Goal: Information Seeking & Learning: Learn about a topic

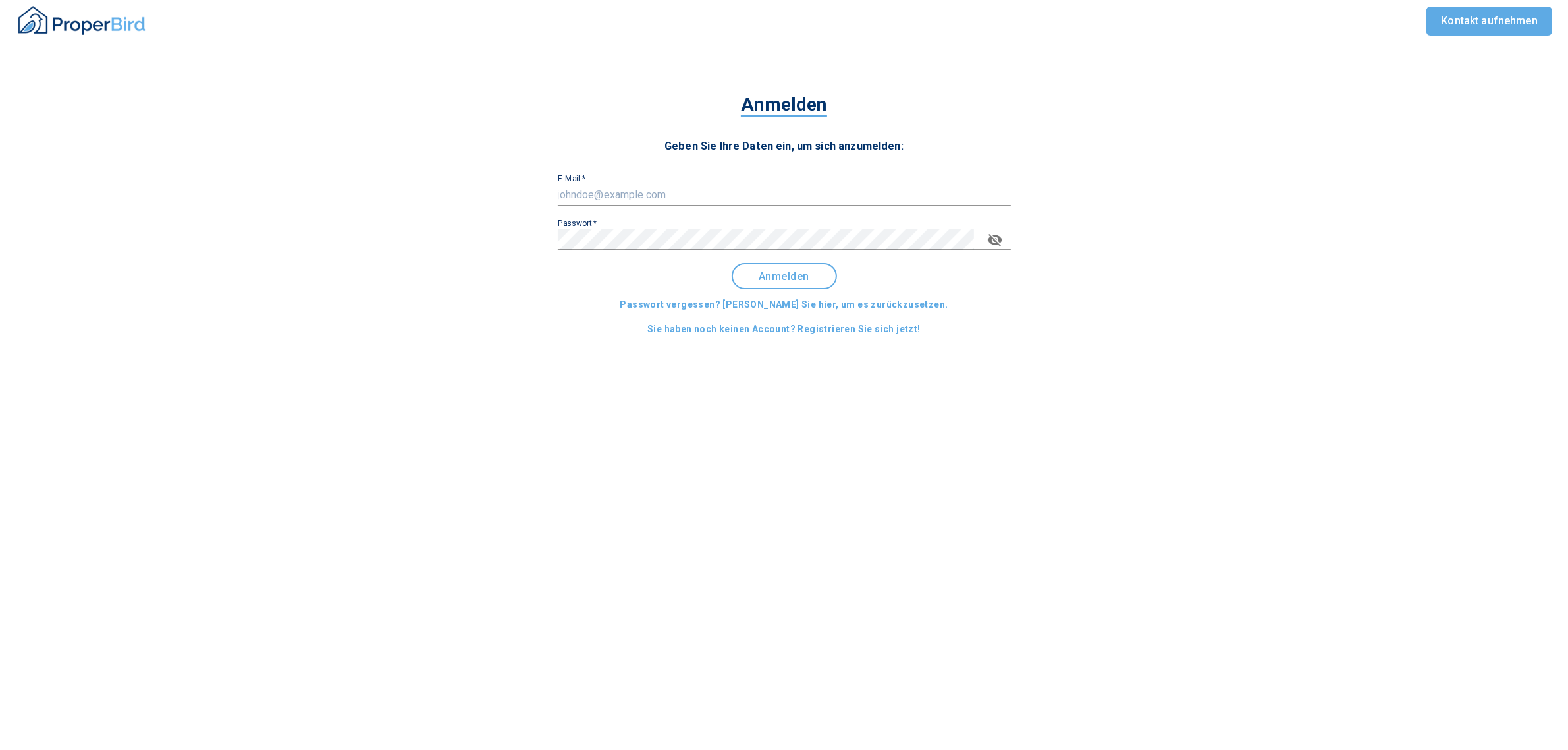
type input "[EMAIL_ADDRESS][DOMAIN_NAME]"
click at [787, 289] on button "Anmelden" at bounding box center [784, 275] width 106 height 26
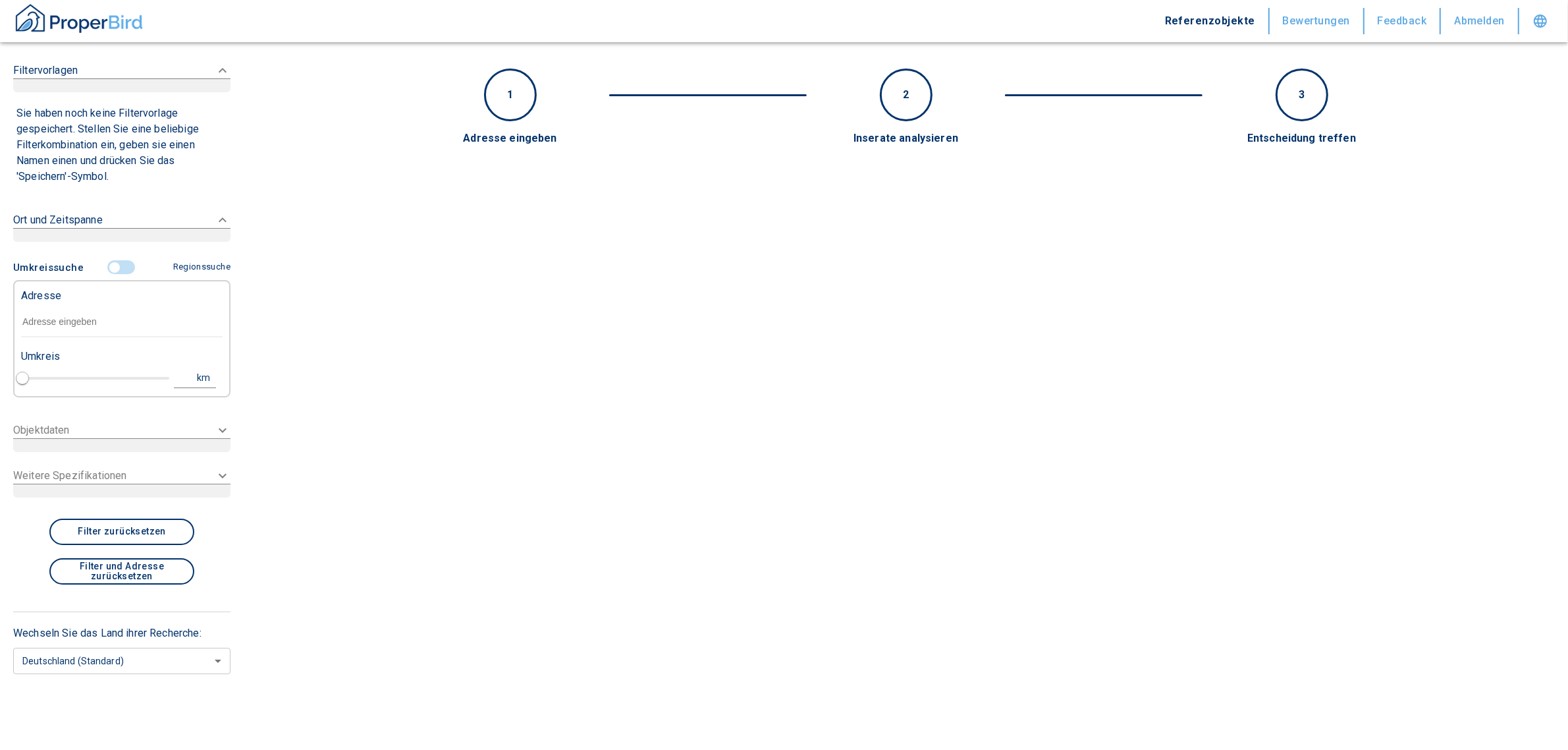
type input "2020"
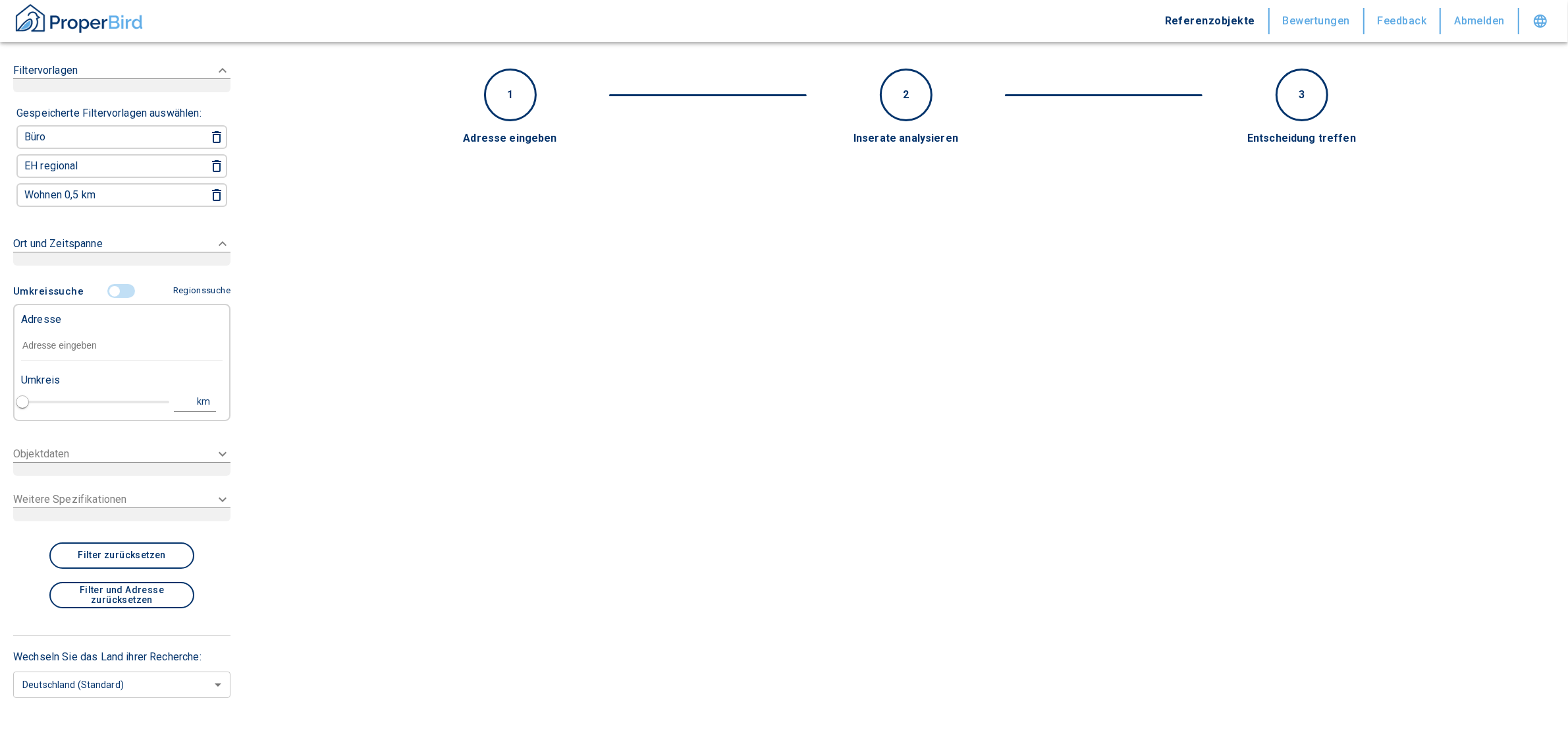
click at [55, 324] on div "Adresse" at bounding box center [121, 318] width 201 height 26
click at [54, 339] on input "text" at bounding box center [121, 346] width 201 height 31
paste input "Berchtesgaden | [STREET_ADDRESS]"
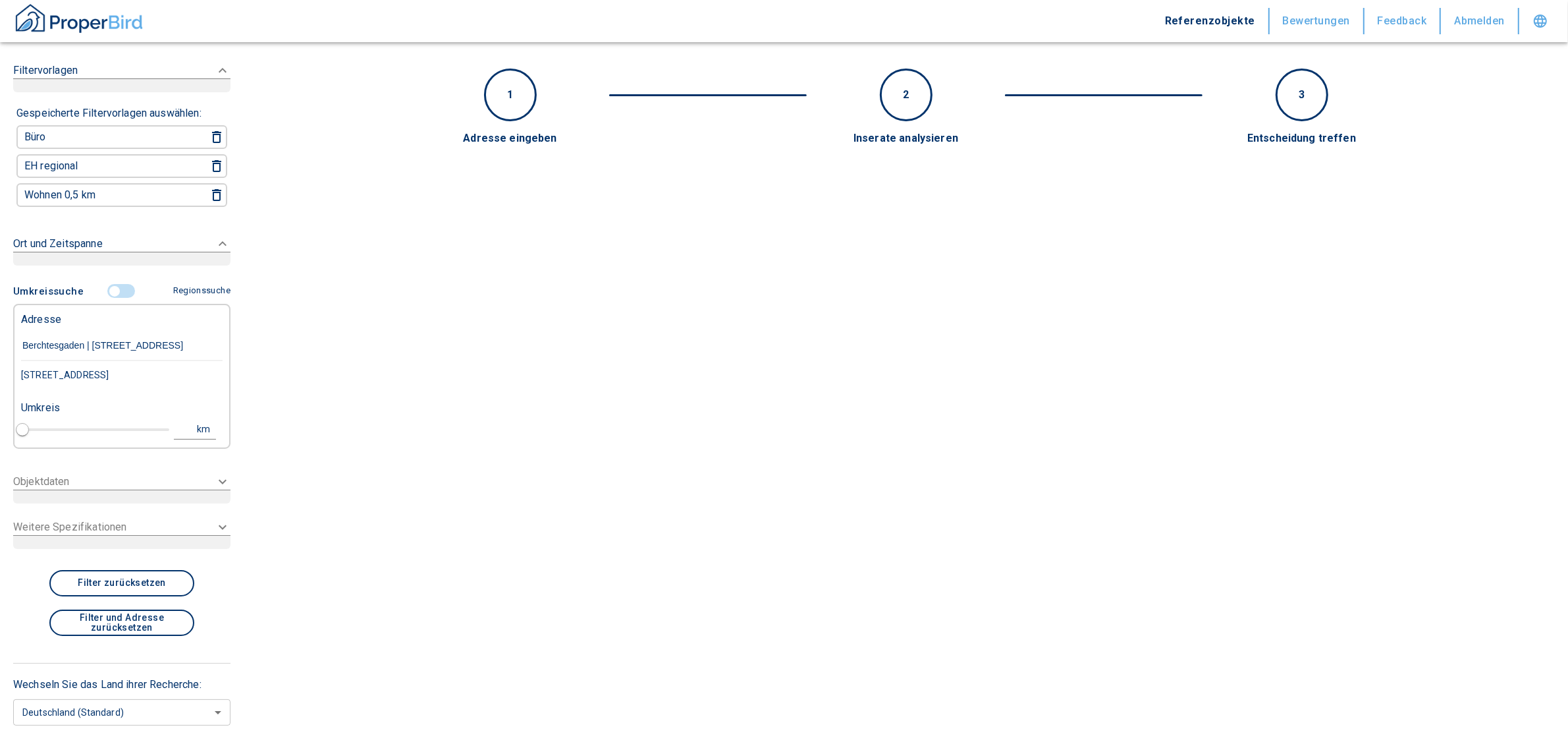
click at [128, 369] on div "[STREET_ADDRESS]" at bounding box center [121, 375] width 201 height 28
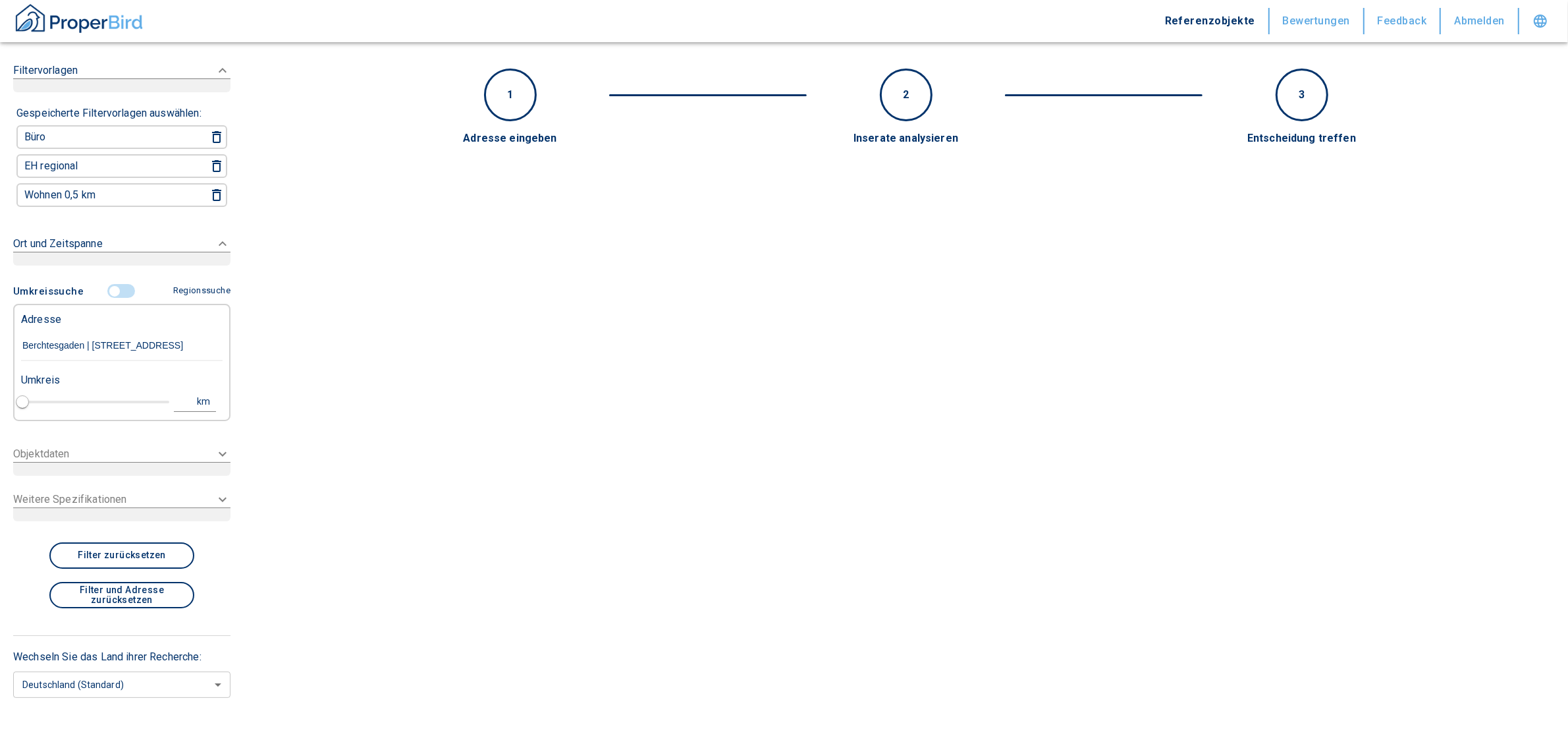
type input "[STREET_ADDRESS]"
type input "1"
type input "2020"
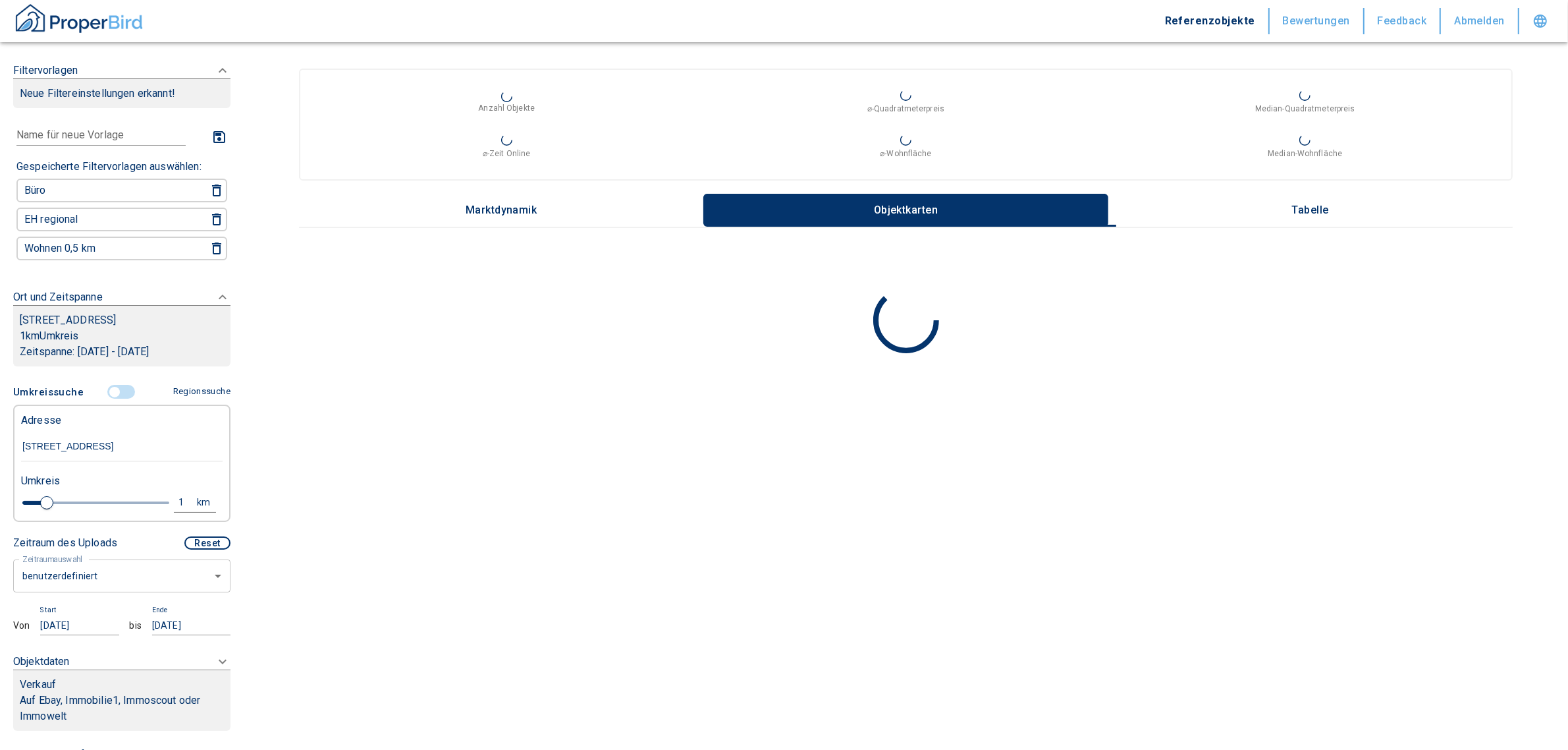
type input "[STREET_ADDRESS]"
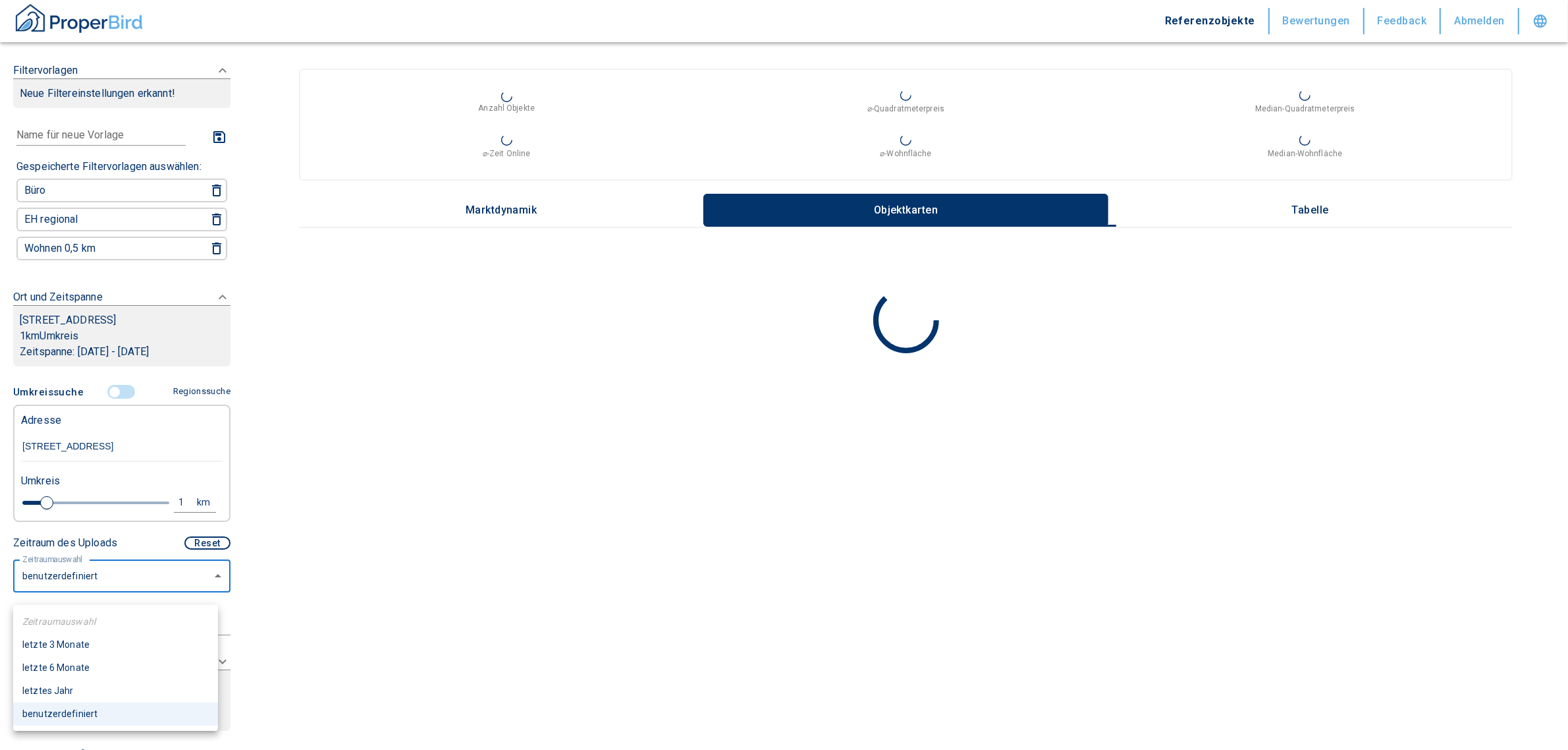
click at [97, 597] on body "Referenzobjekte Bewertungen Feedback Abmelden Filtervorlagen Neue Filtereinstel…" at bounding box center [784, 375] width 1568 height 750
click at [60, 667] on li "letzte 6 Monate" at bounding box center [115, 668] width 205 height 23
type input "2020"
type input "6"
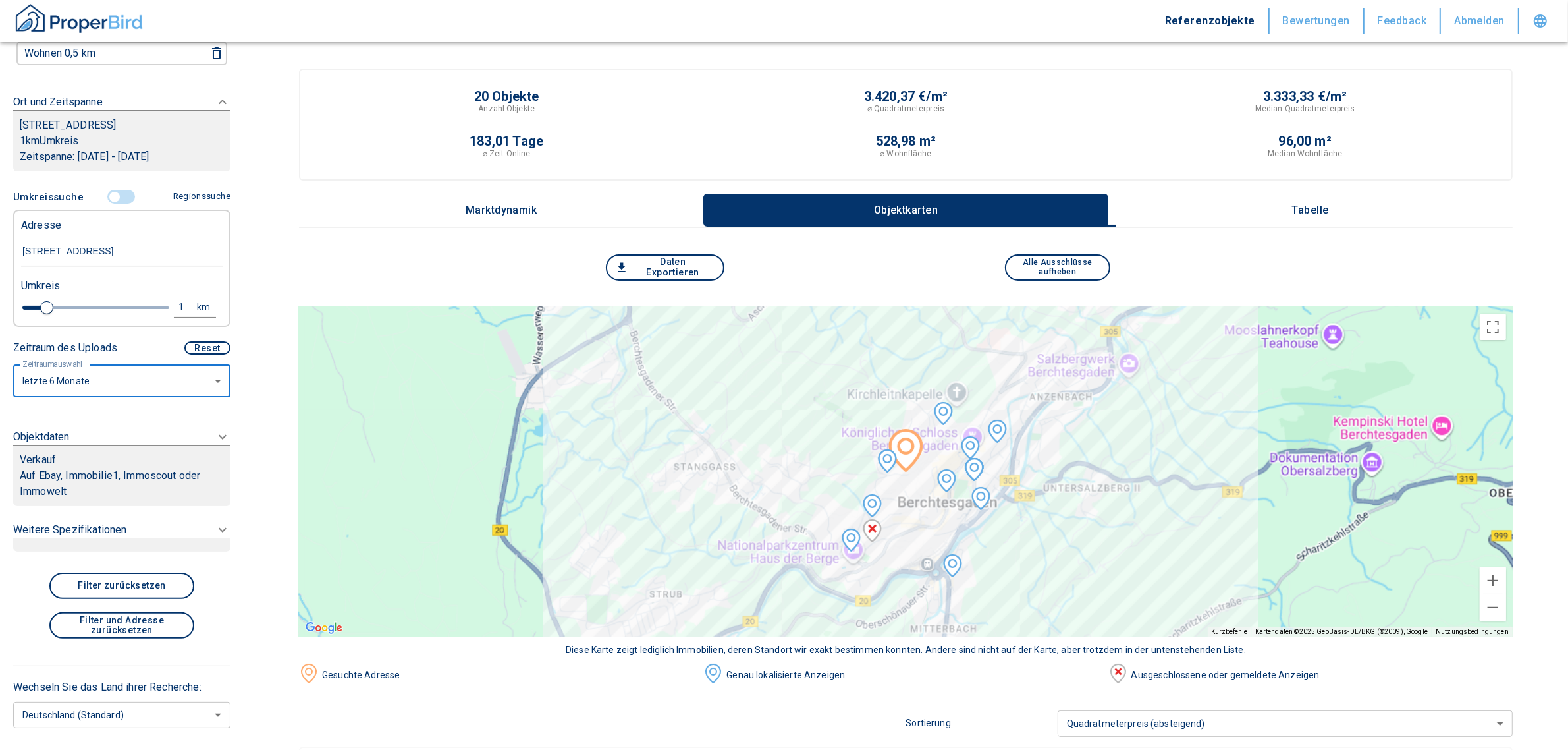
click at [137, 498] on p "Auf Ebay, Immobilie1, Immoscout oder Immowelt" at bounding box center [122, 483] width 204 height 32
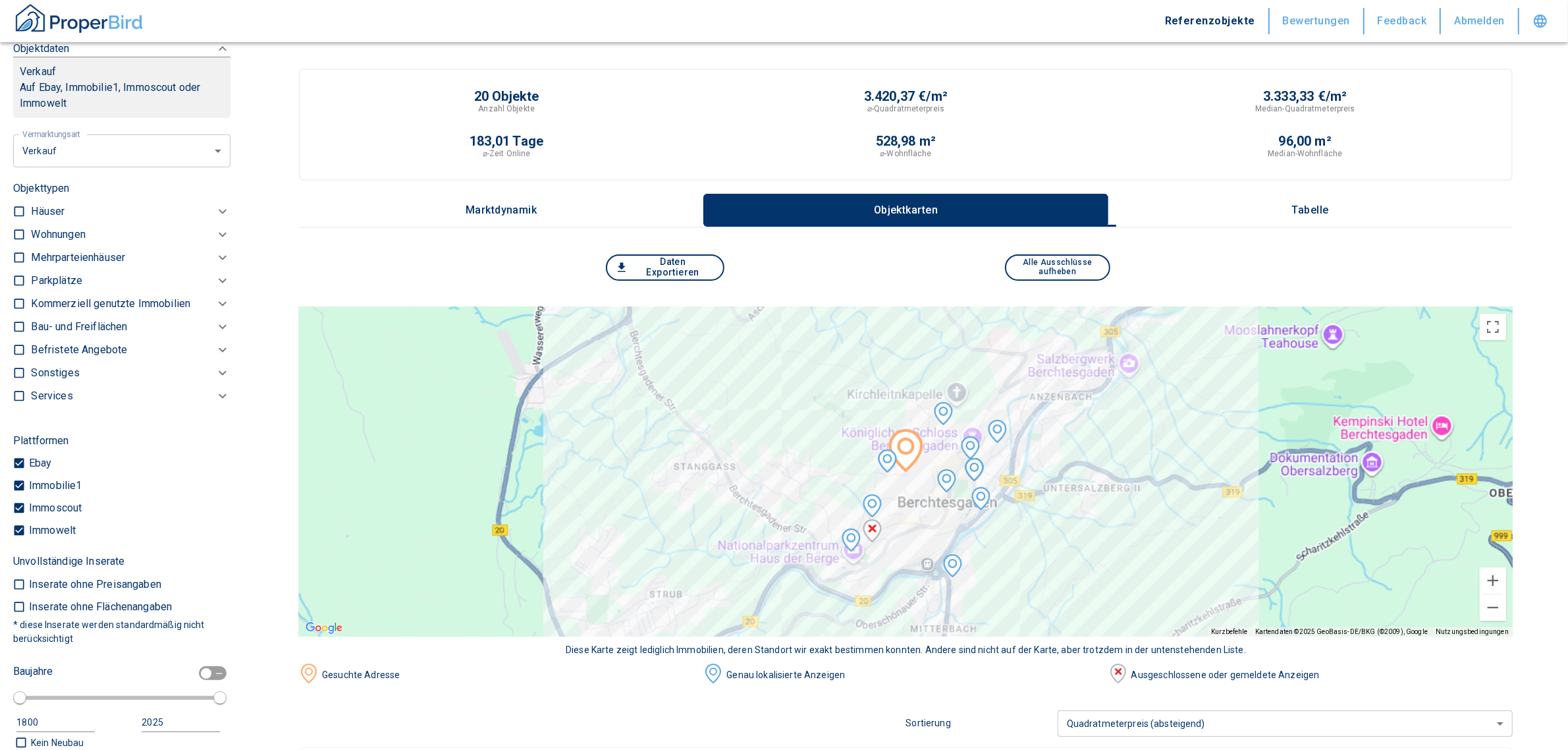
scroll to position [580, 0]
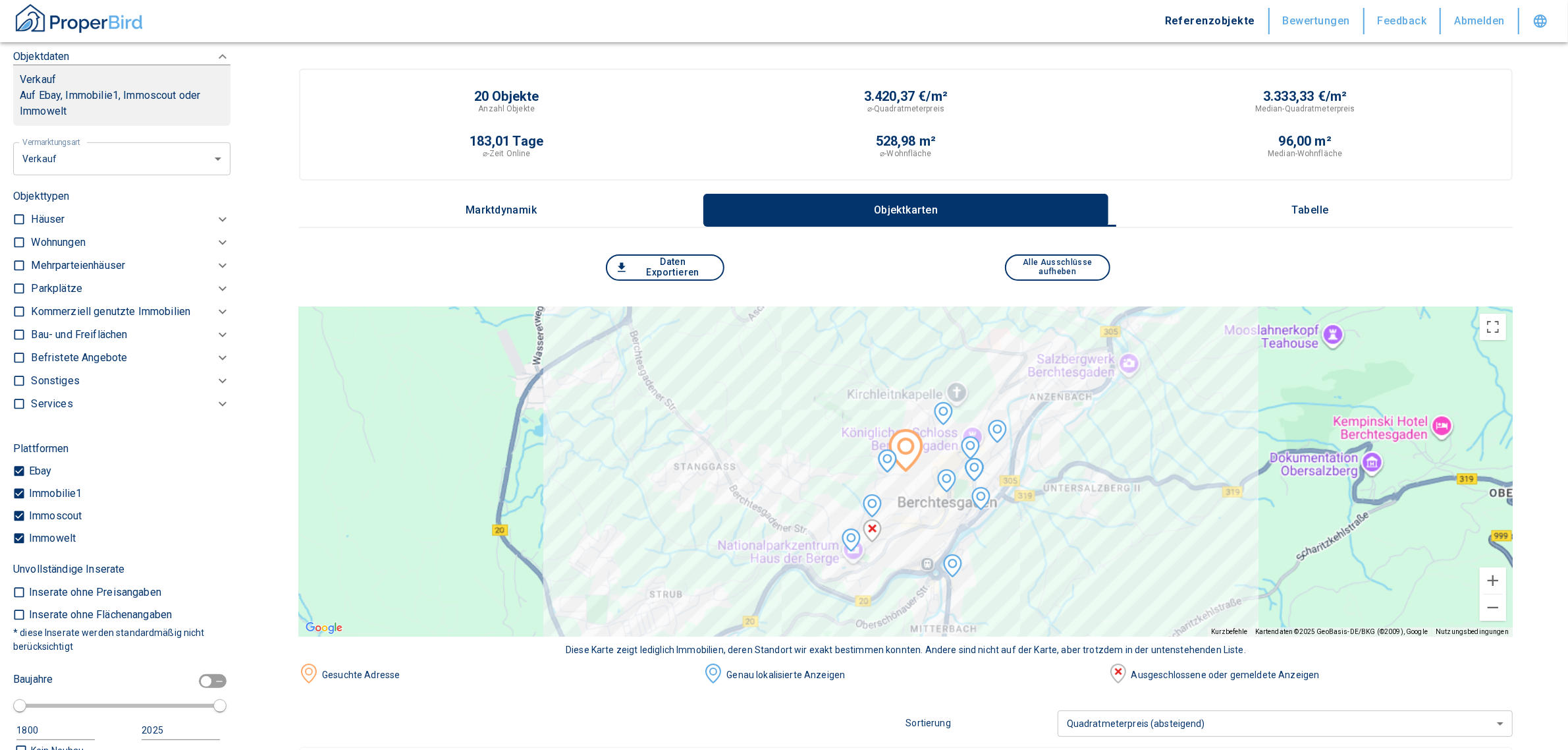
click at [18, 249] on input "checkbox" at bounding box center [19, 242] width 14 height 14
checkbox input "true"
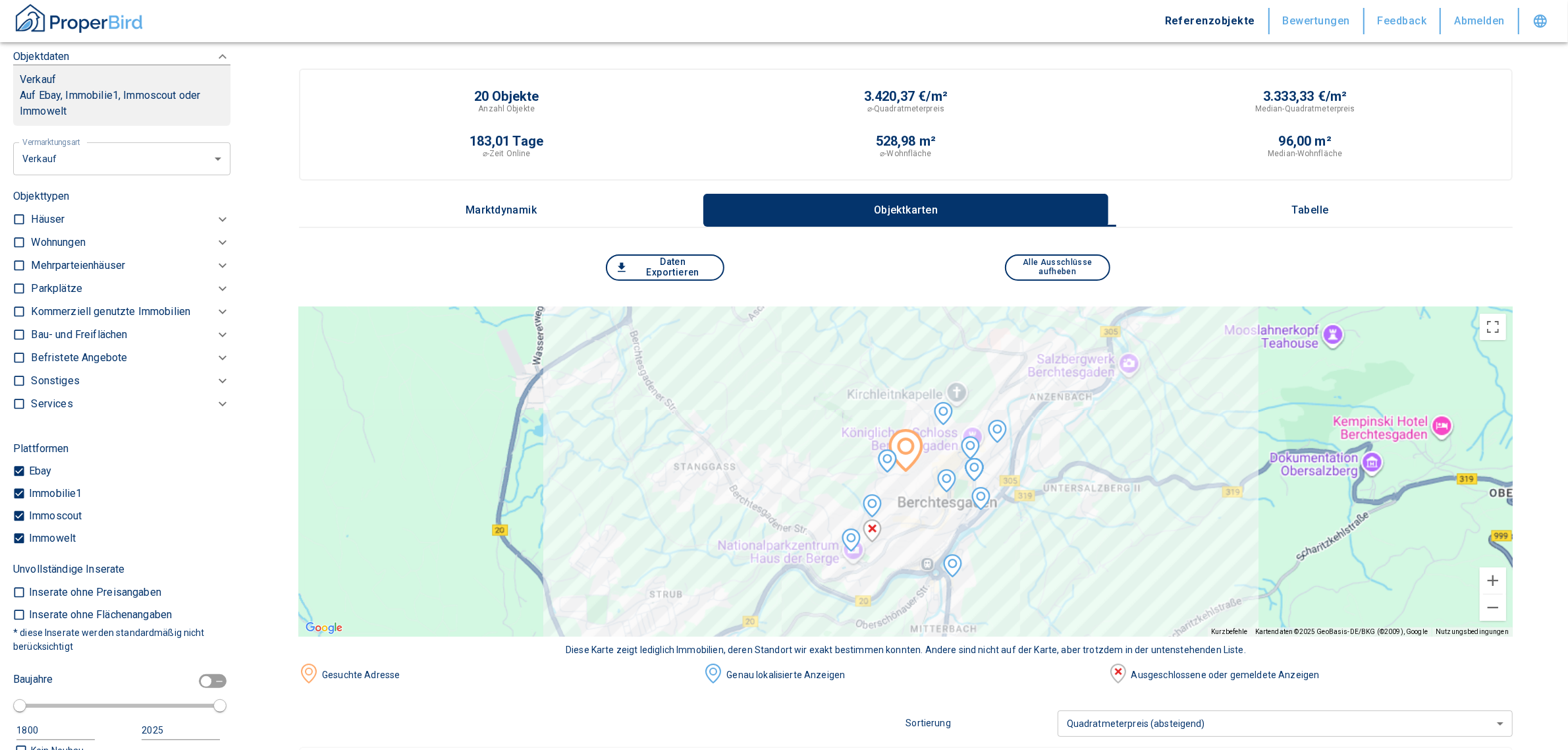
checkbox input "true"
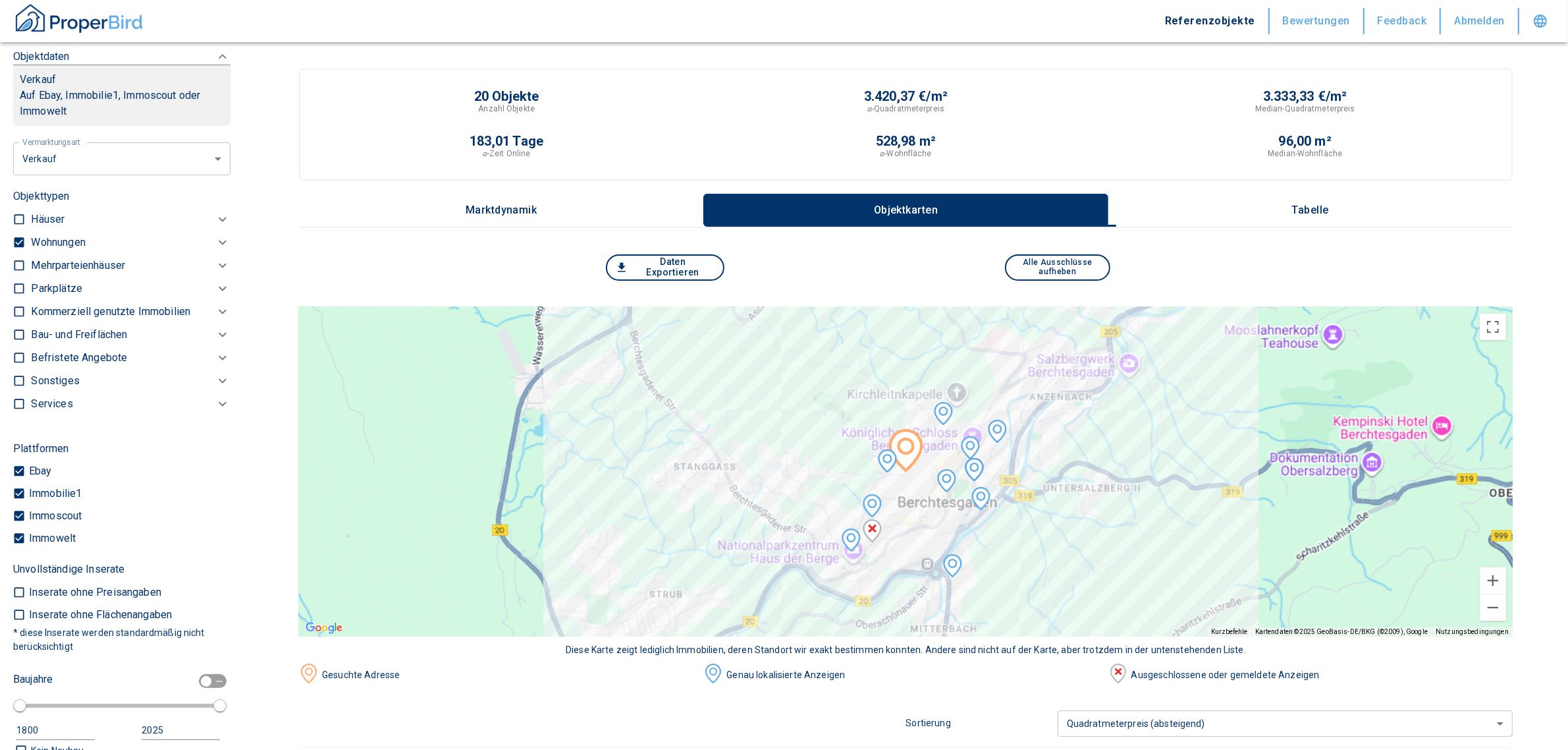
type input "2020"
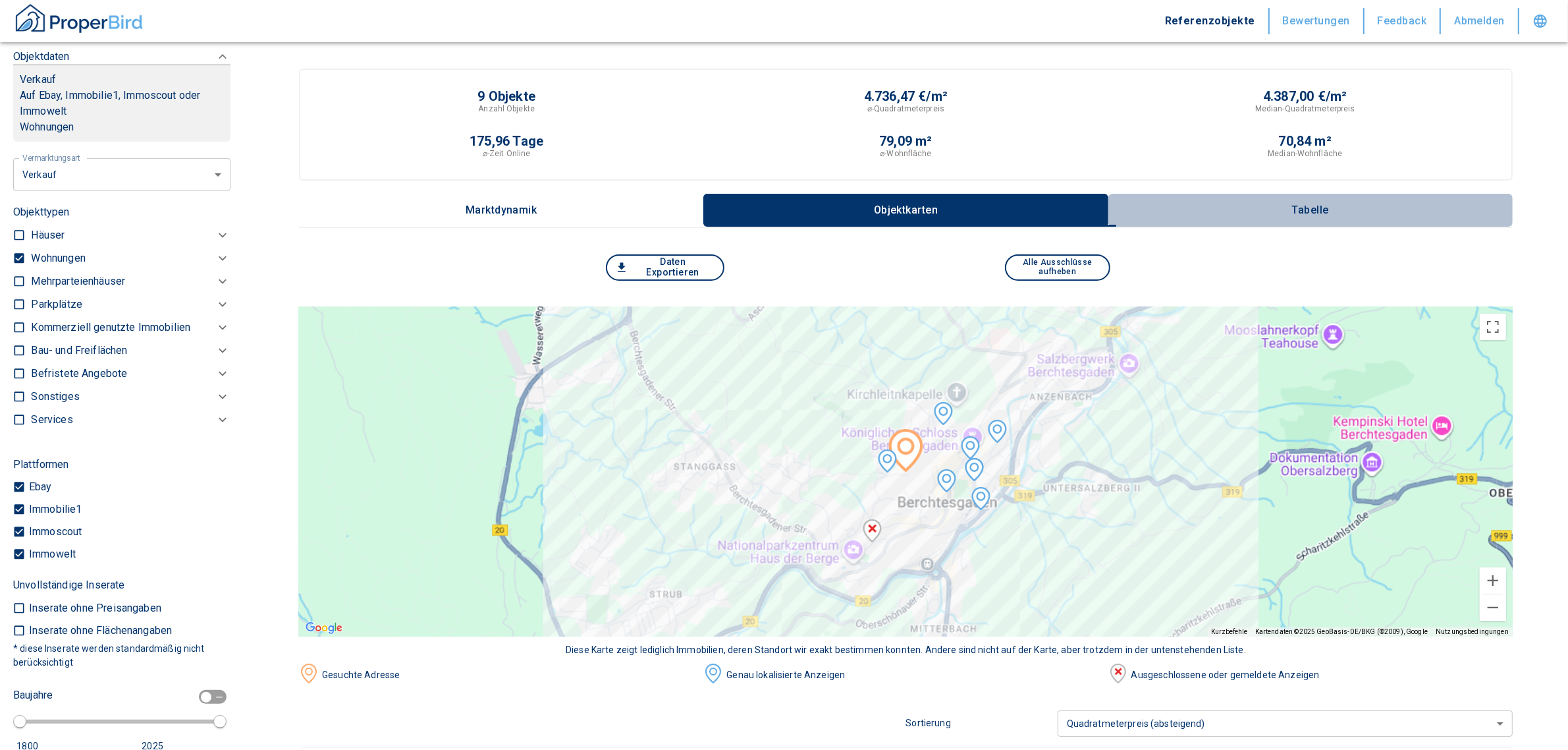
click at [1331, 208] on p "Tabelle" at bounding box center [1310, 209] width 66 height 12
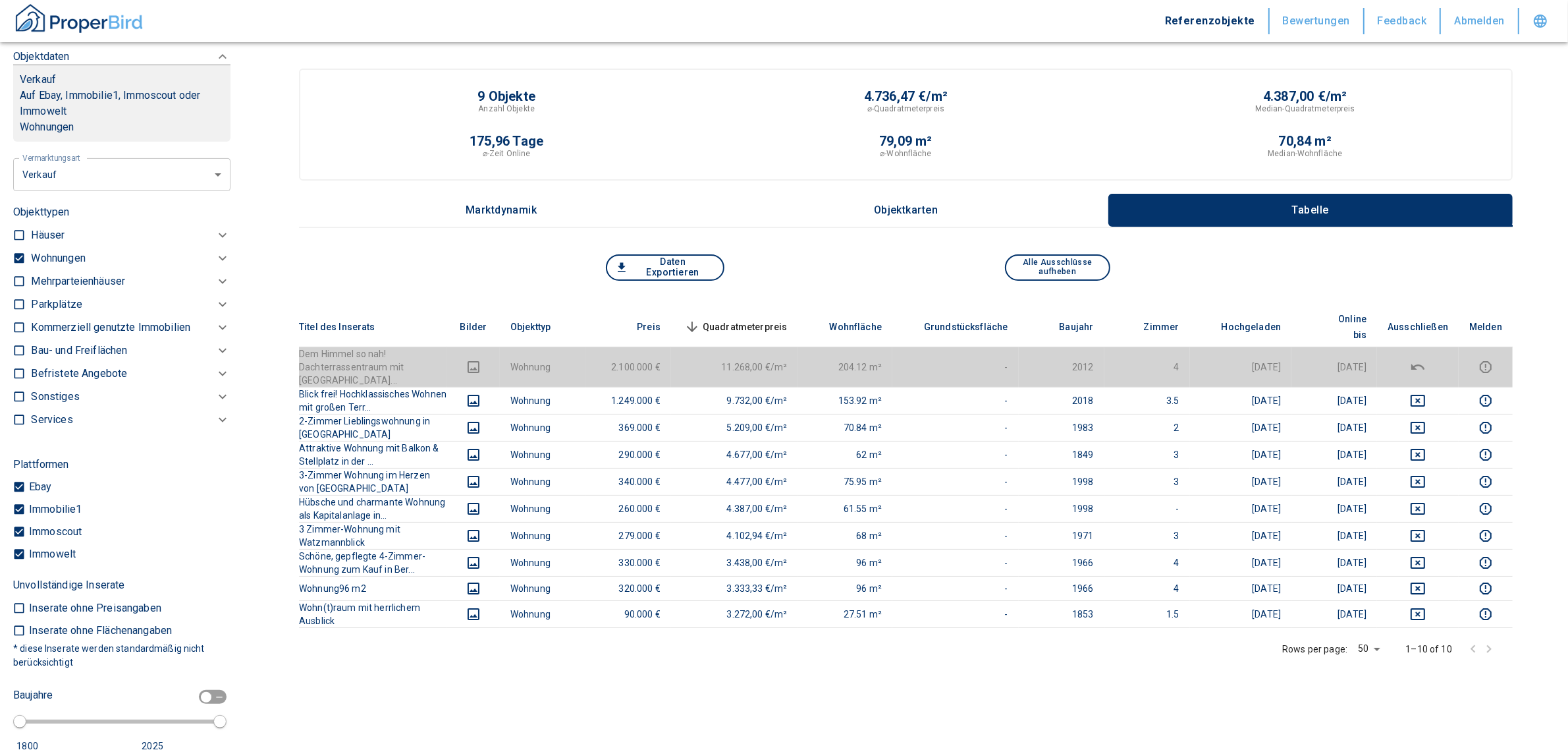
scroll to position [251, 0]
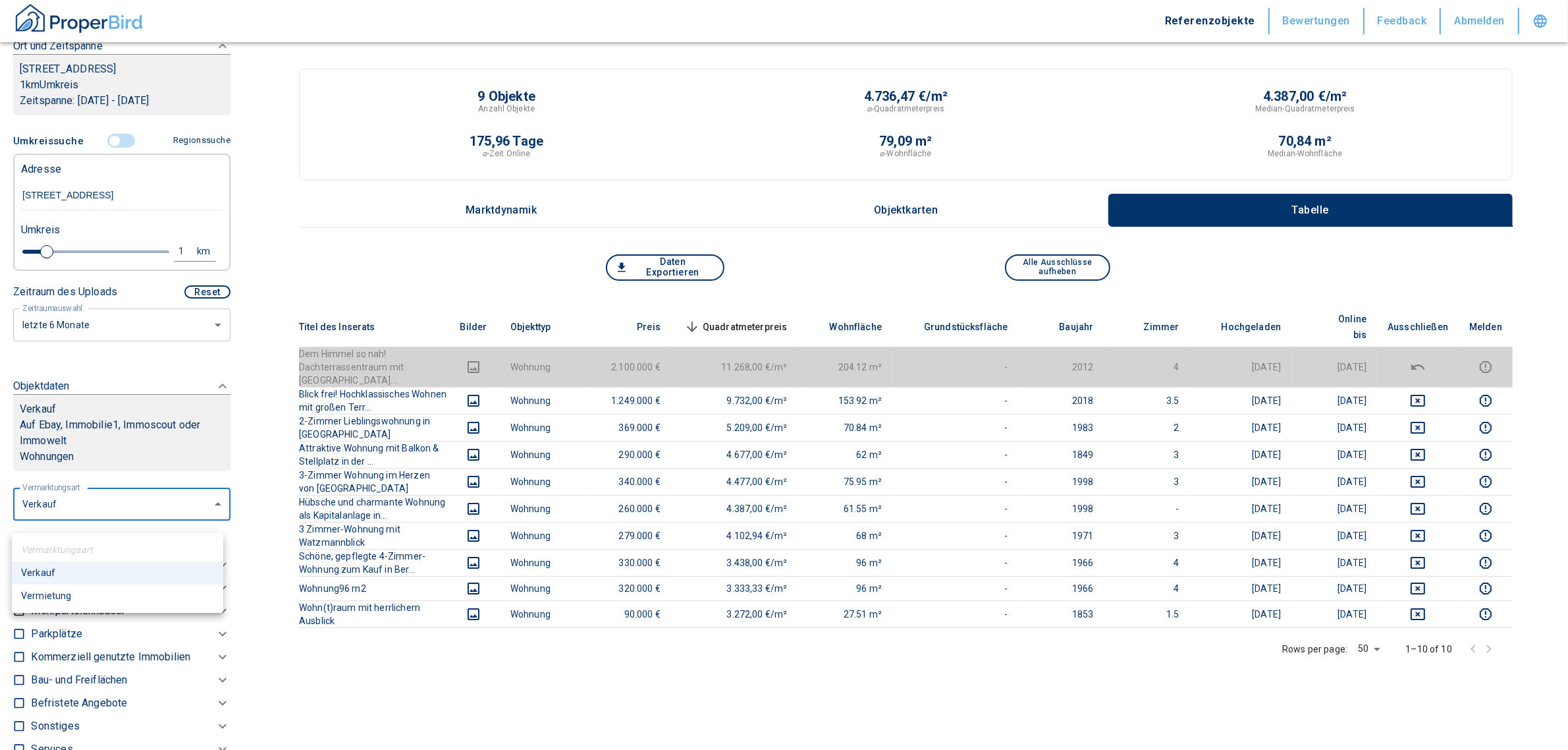
click at [113, 525] on body "Referenzobjekte Bewertungen Feedback Abmelden Filtervorlagen Neue Filtereinstel…" at bounding box center [784, 541] width 1568 height 1081
click at [65, 594] on li "Vermietung" at bounding box center [117, 596] width 211 height 23
type input "rent"
type input "2020"
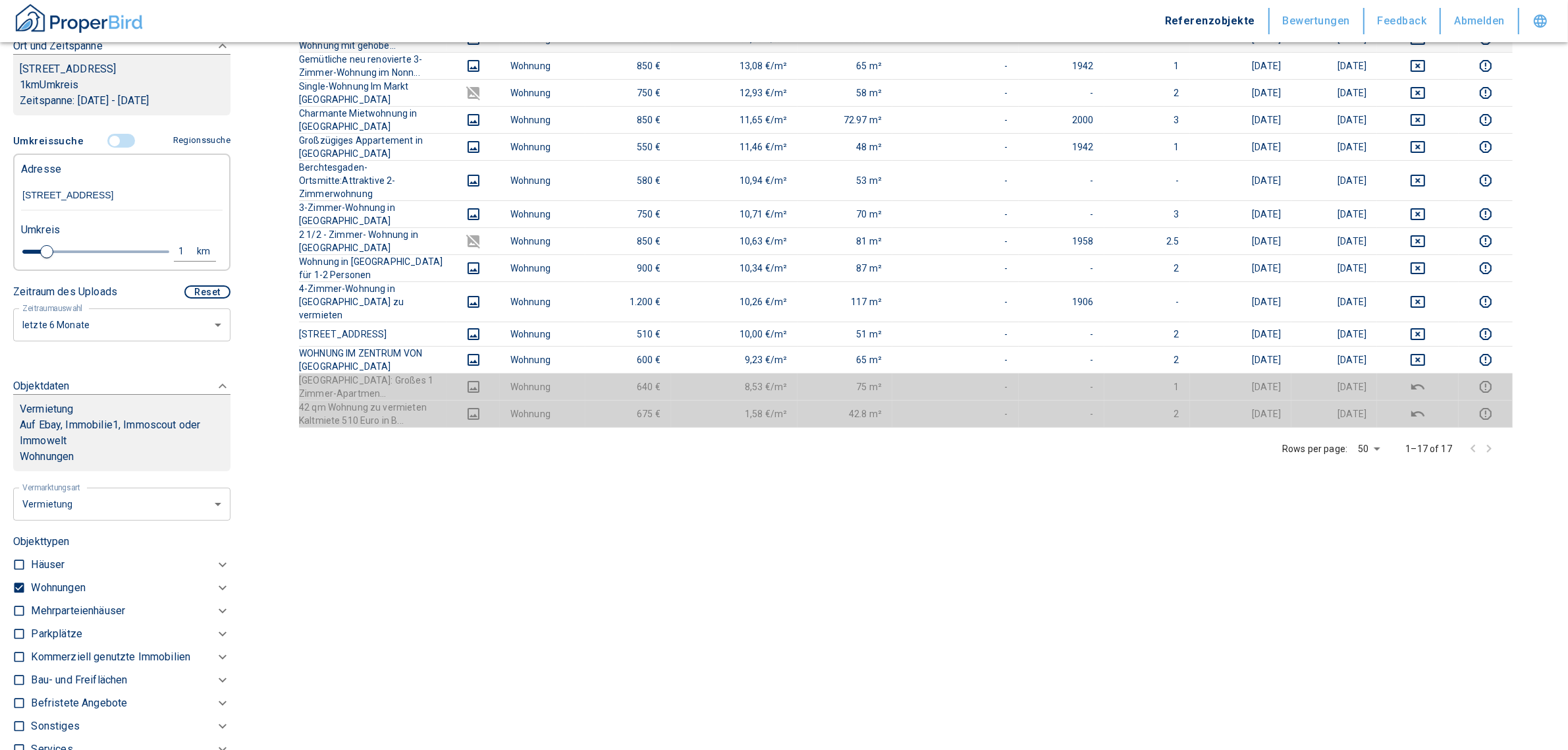
scroll to position [479, 0]
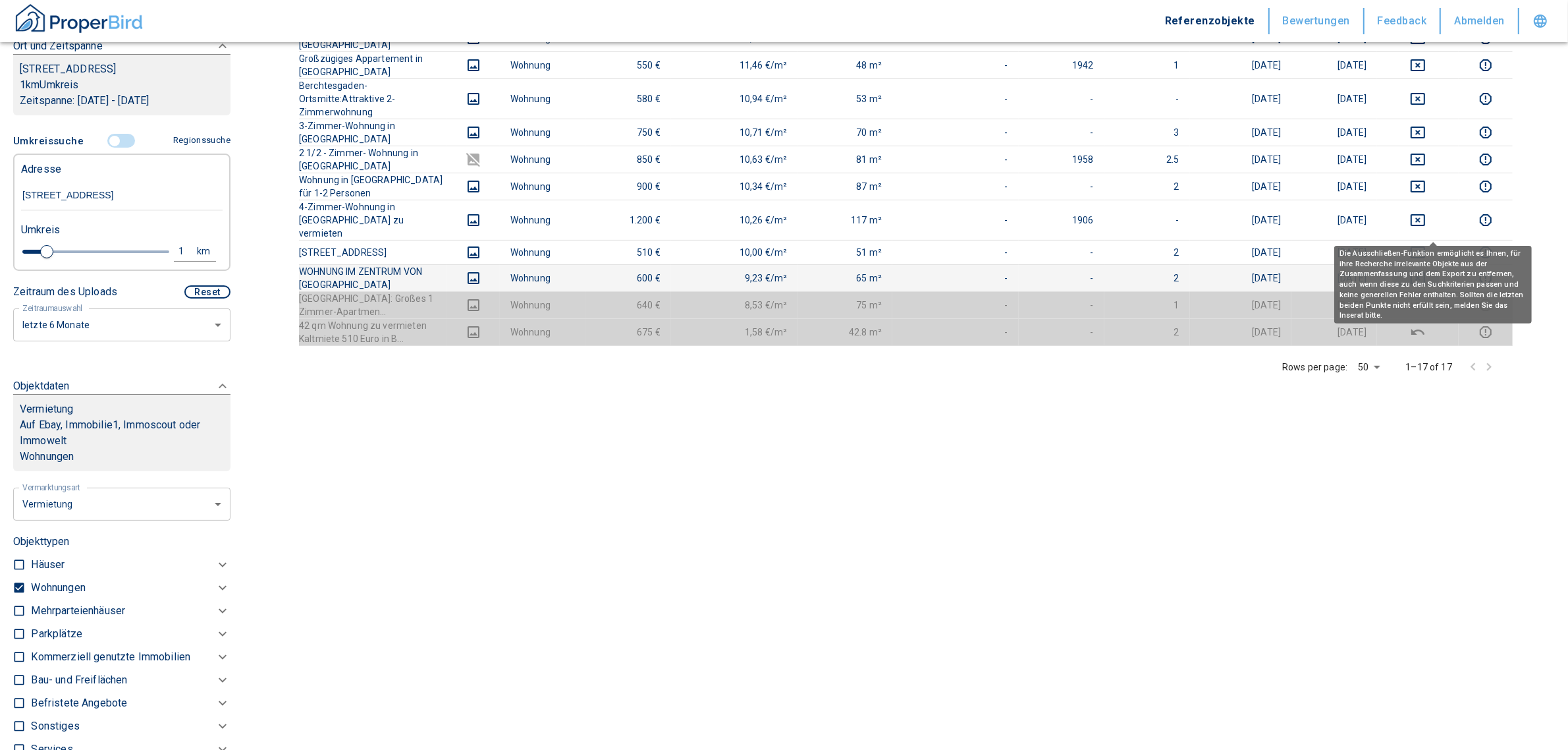
click at [1425, 270] on icon "deselect this listing" at bounding box center [1418, 278] width 16 height 16
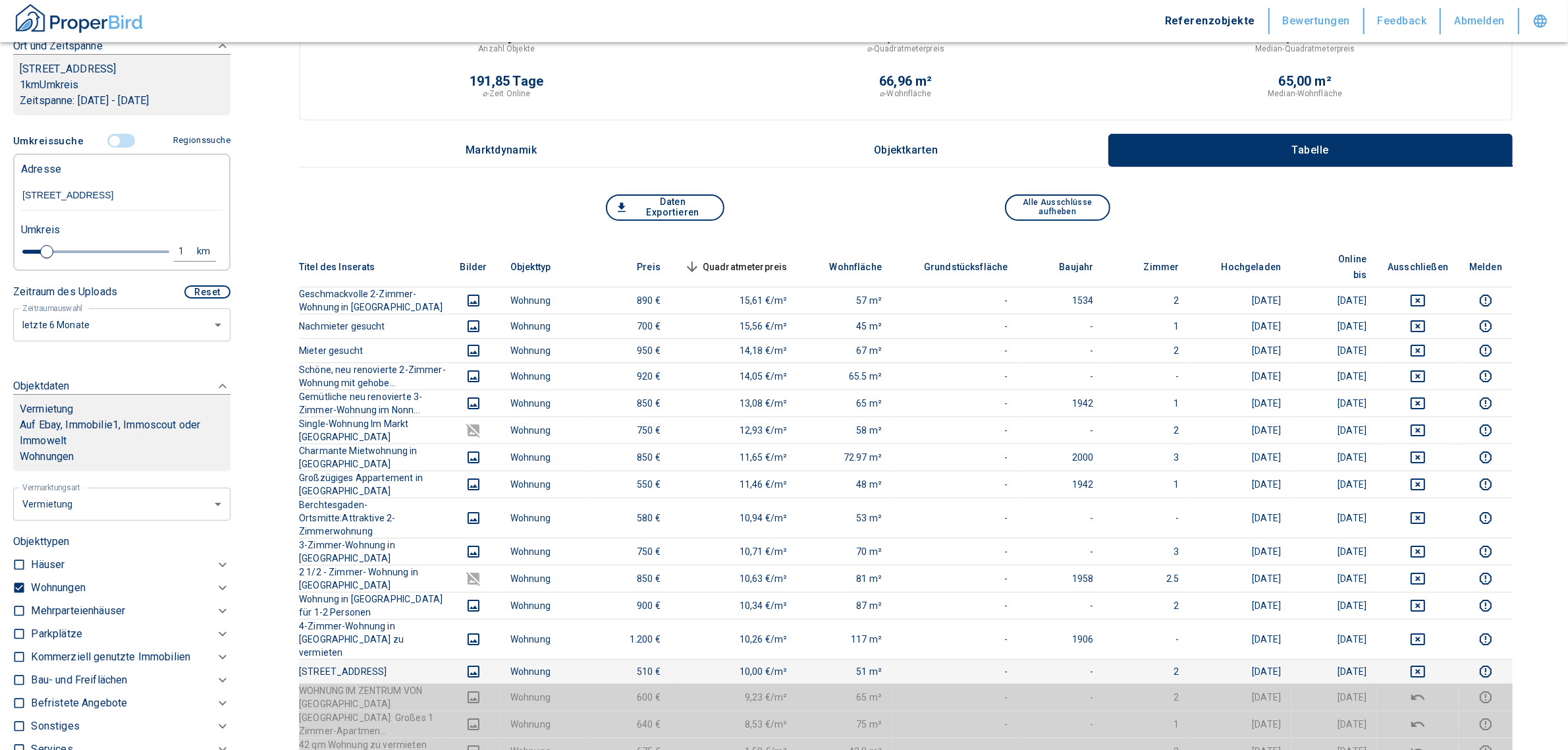
scroll to position [0, 0]
